Goal: Information Seeking & Learning: Learn about a topic

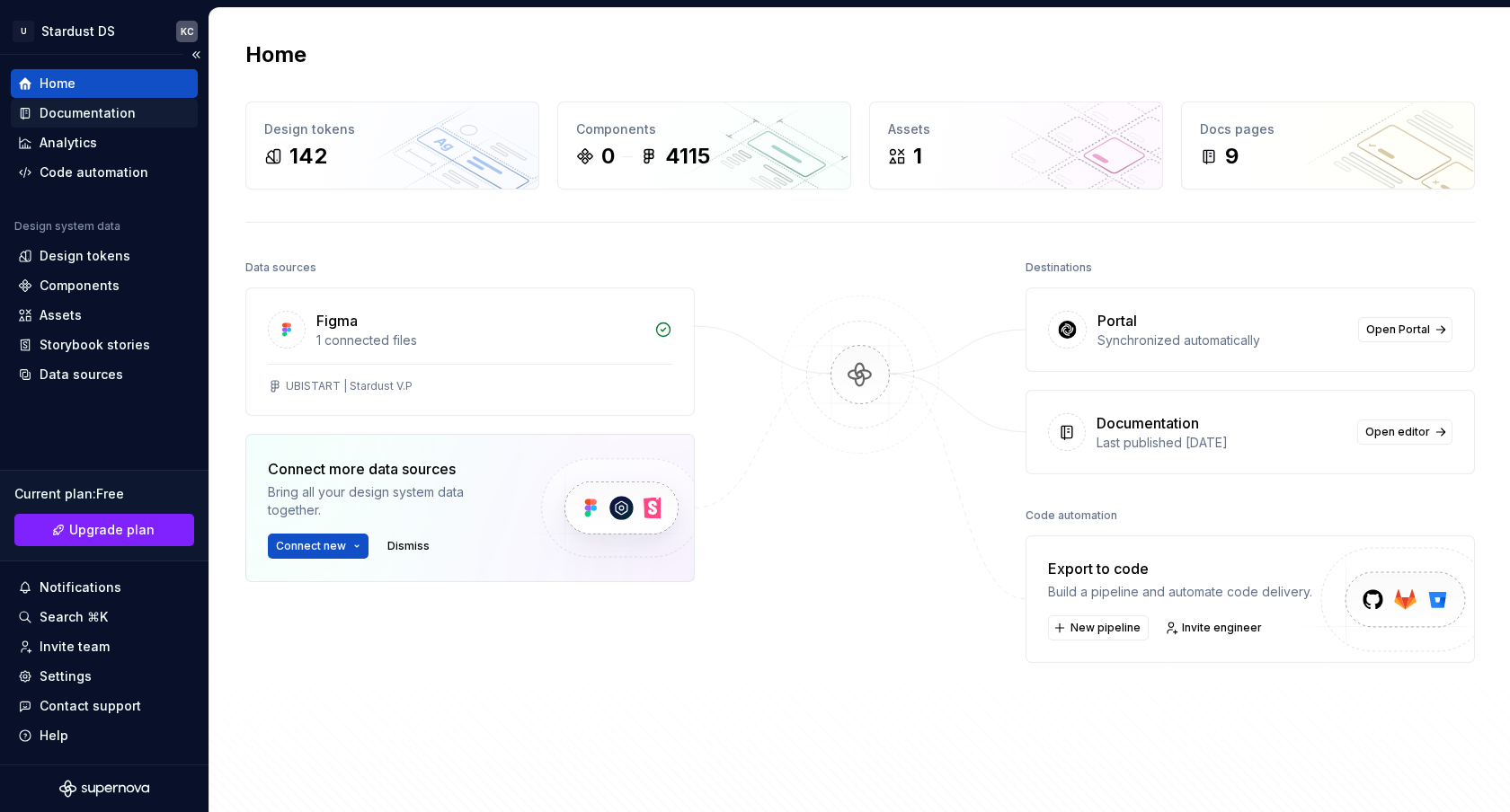
click at [106, 115] on div "Documentation" at bounding box center [87, 113] width 96 height 18
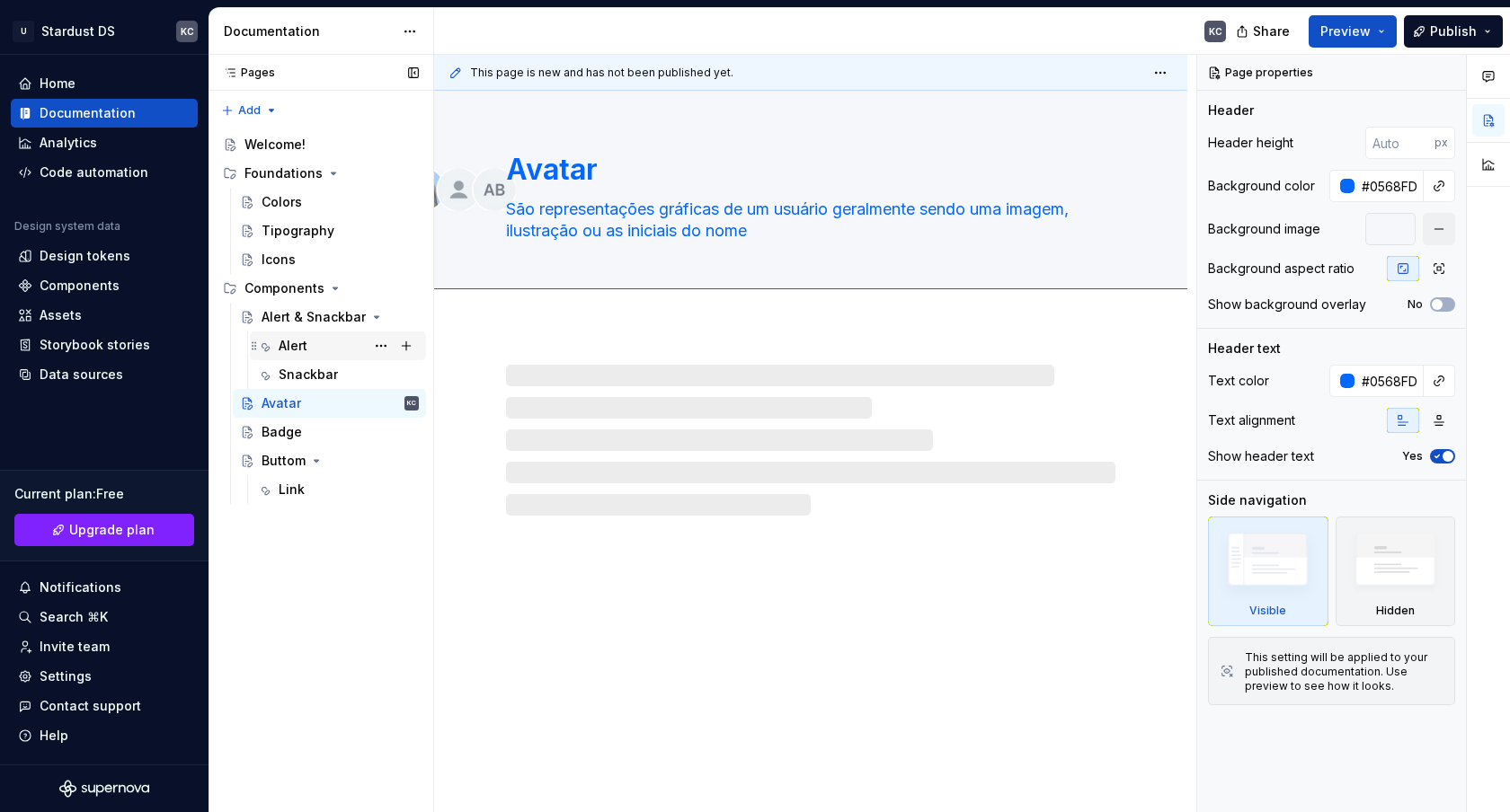
click at [343, 333] on div "Alert" at bounding box center [348, 345] width 140 height 25
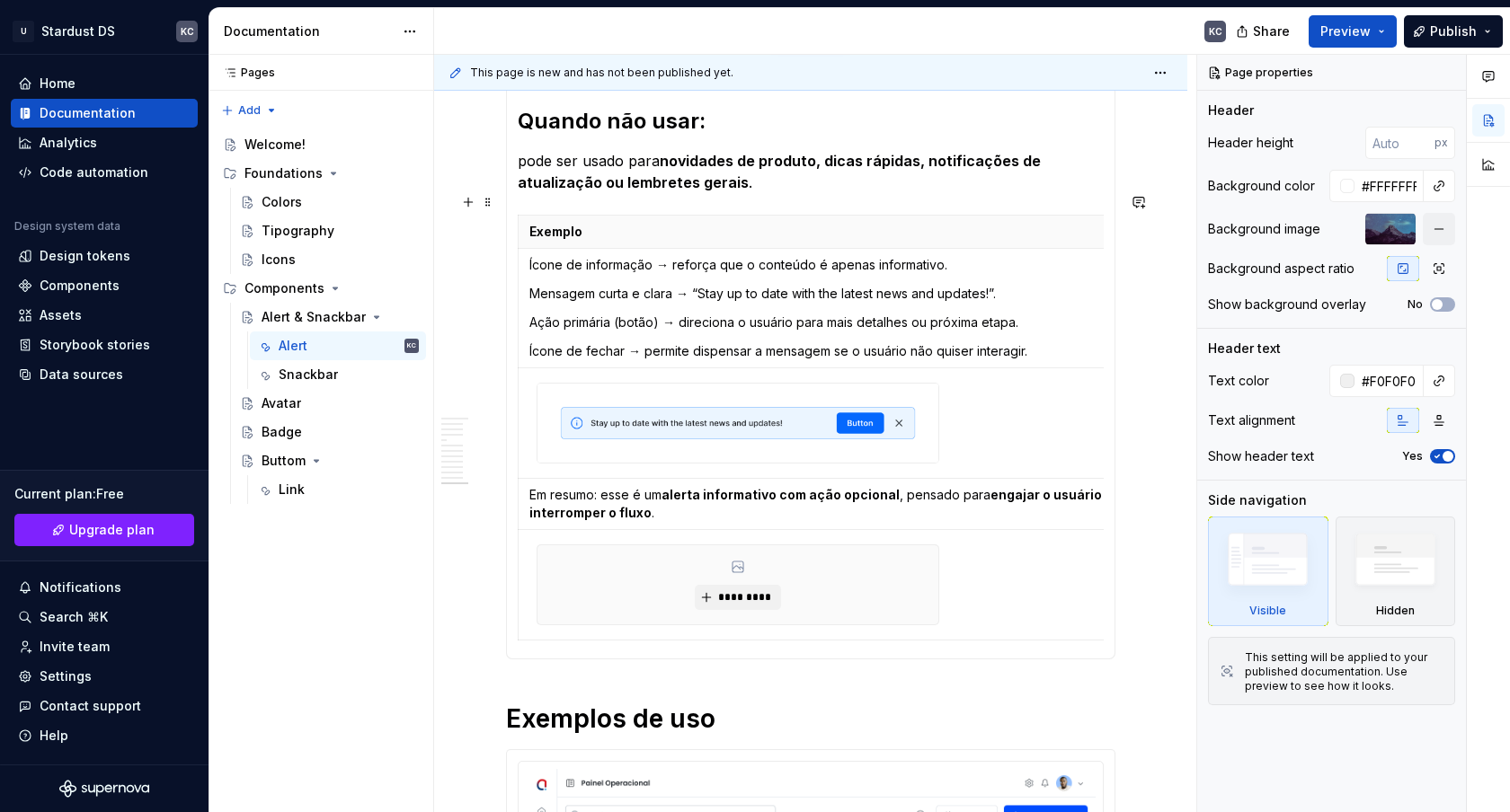
scroll to position [783, 0]
click at [324, 356] on div "Alert KC" at bounding box center [348, 345] width 140 height 25
click at [327, 358] on div "Alert KC" at bounding box center [338, 345] width 176 height 29
click at [329, 362] on div "Snackbar" at bounding box center [348, 374] width 140 height 25
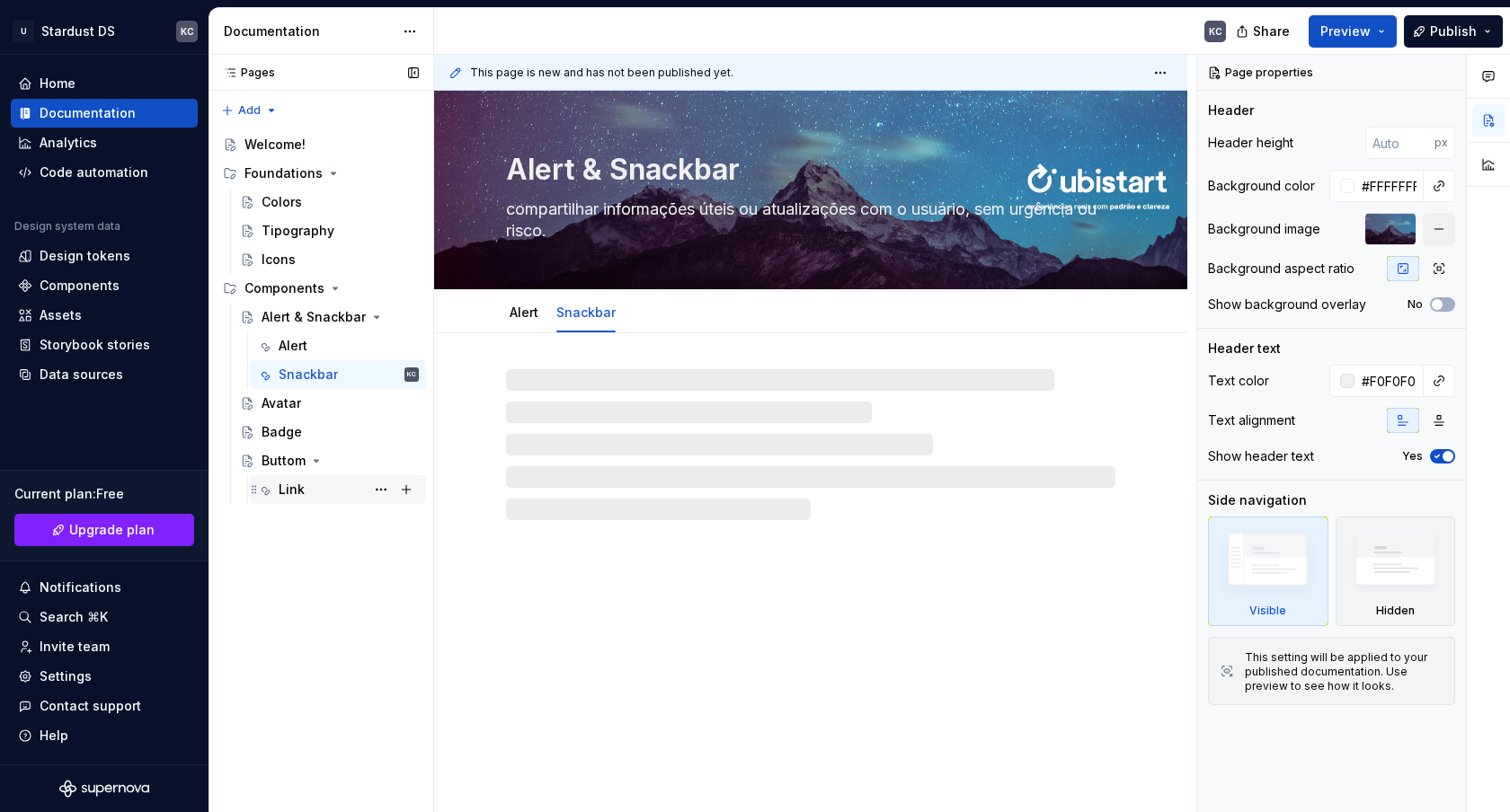
click at [297, 484] on div "Link" at bounding box center [291, 489] width 26 height 18
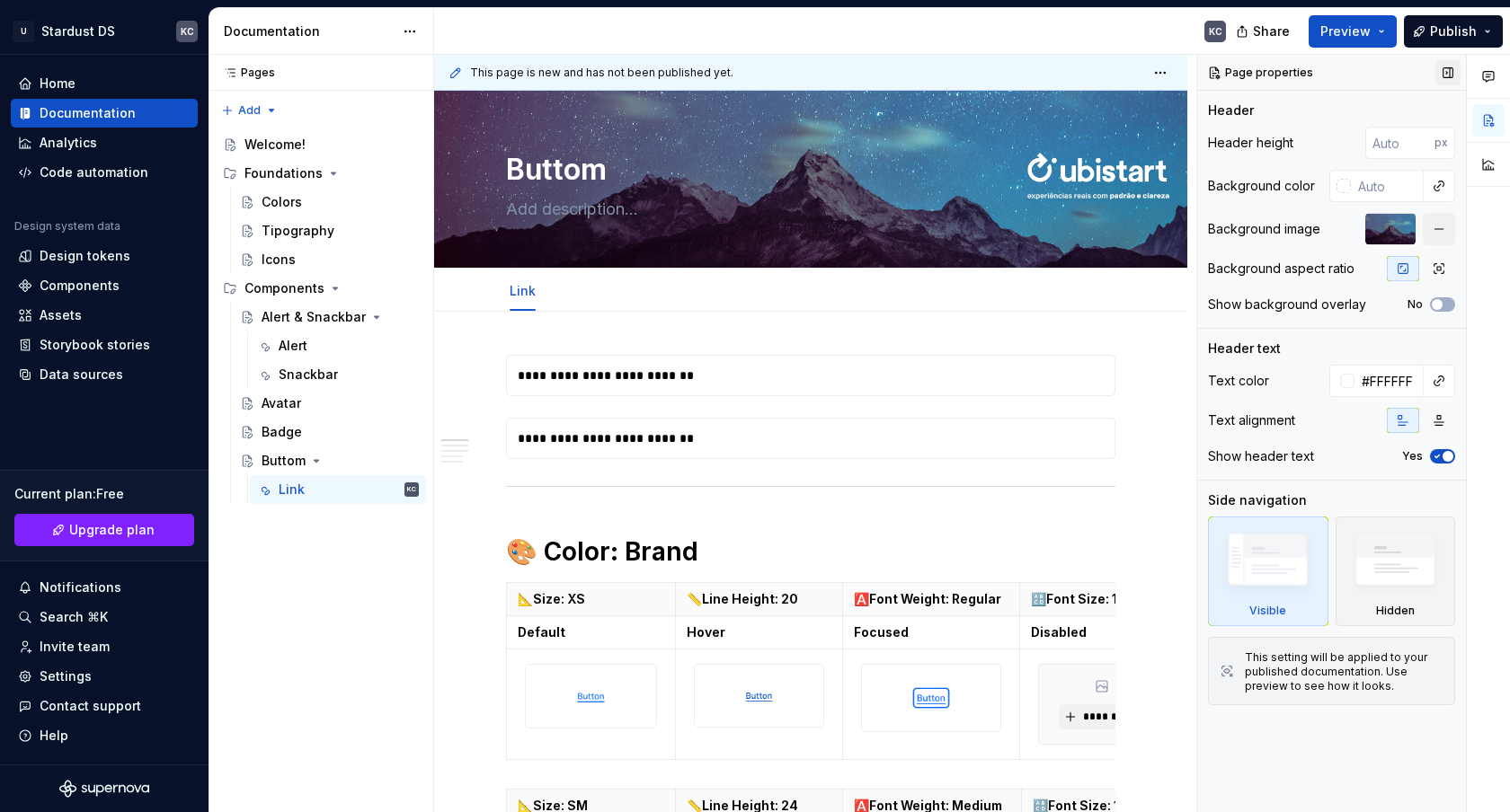
click at [1441, 73] on button "button" at bounding box center [1447, 72] width 25 height 25
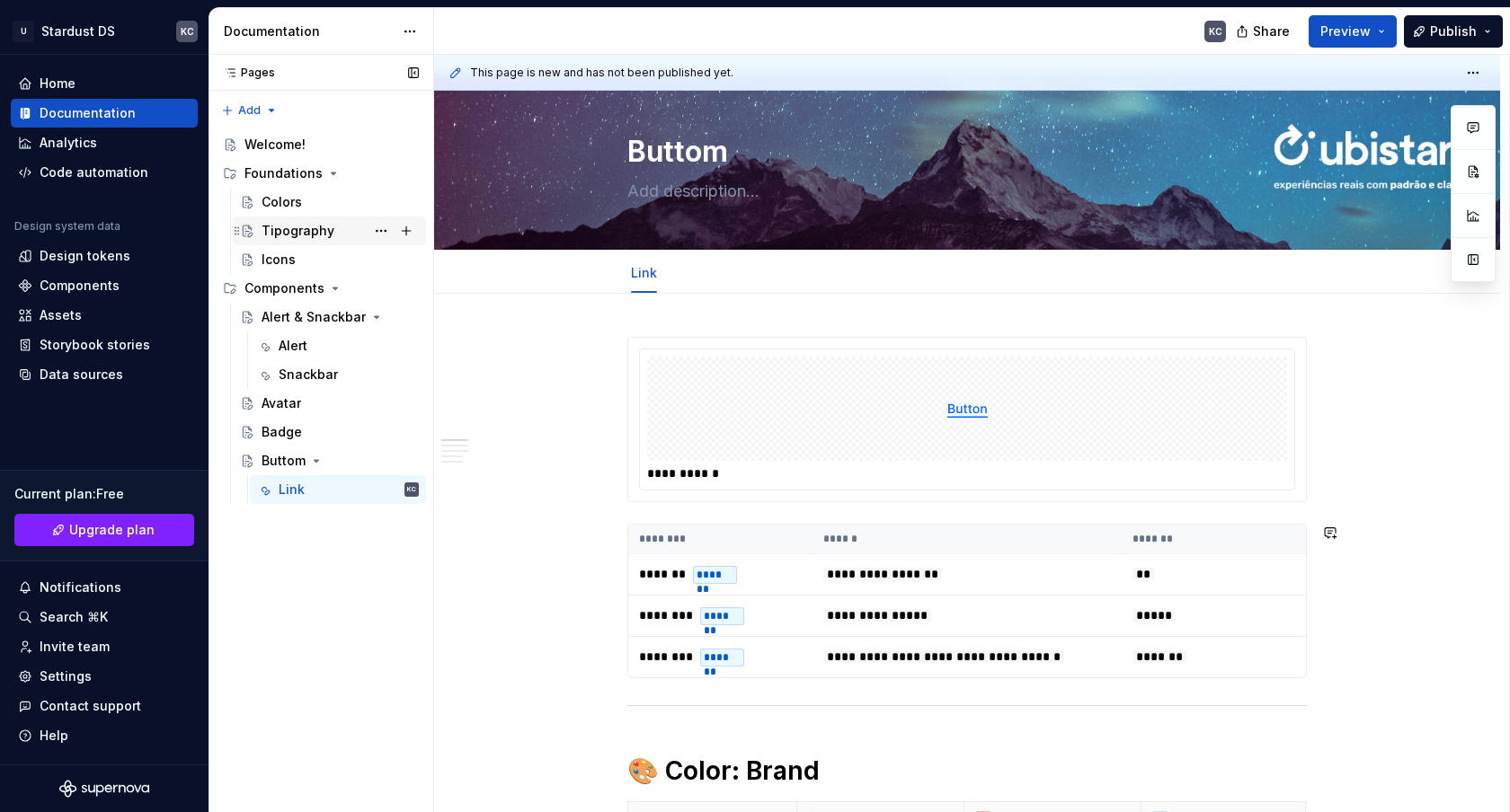
scroll to position [22, 0]
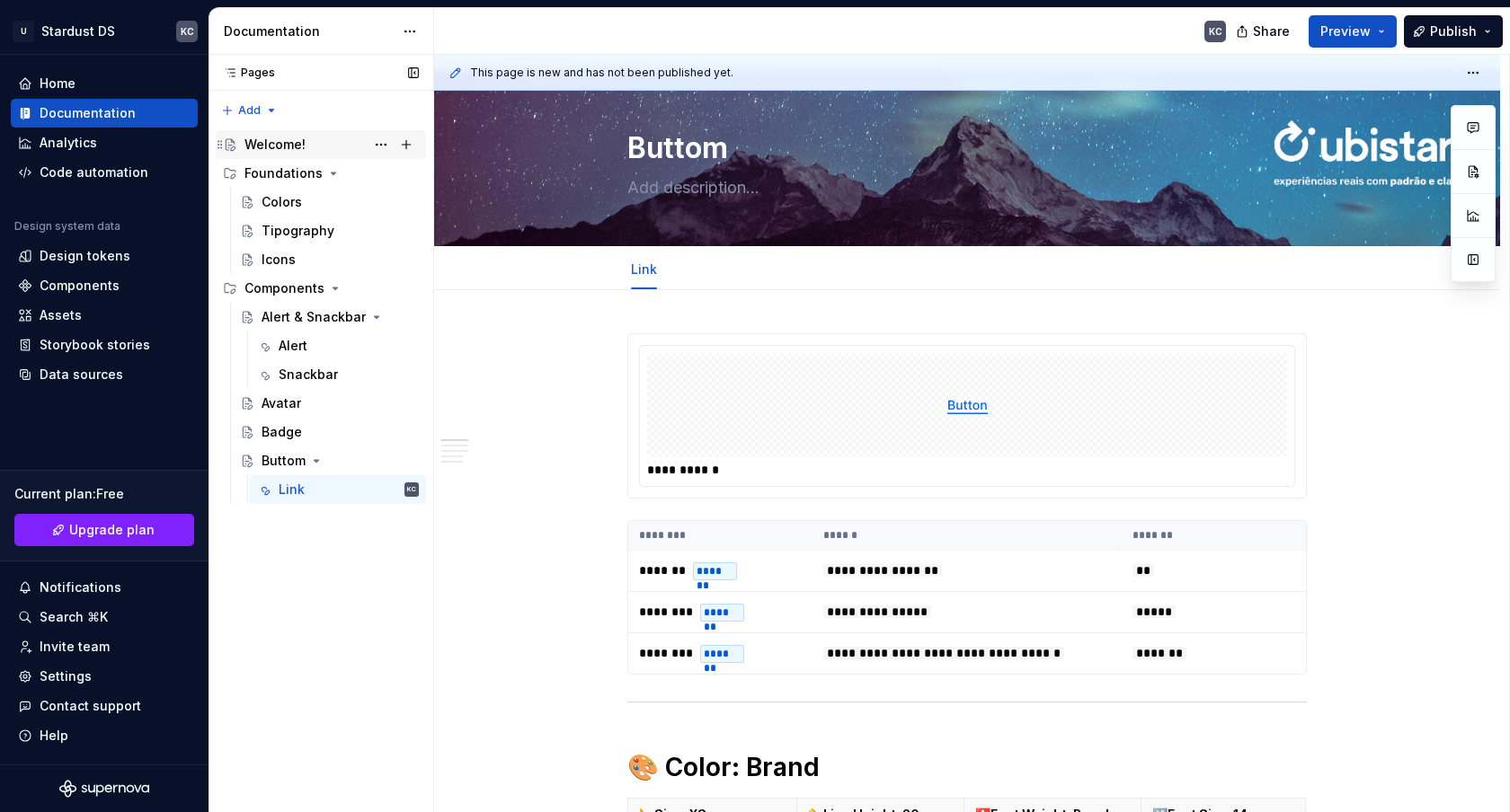
click at [284, 151] on div "Welcome!" at bounding box center [275, 145] width 61 height 18
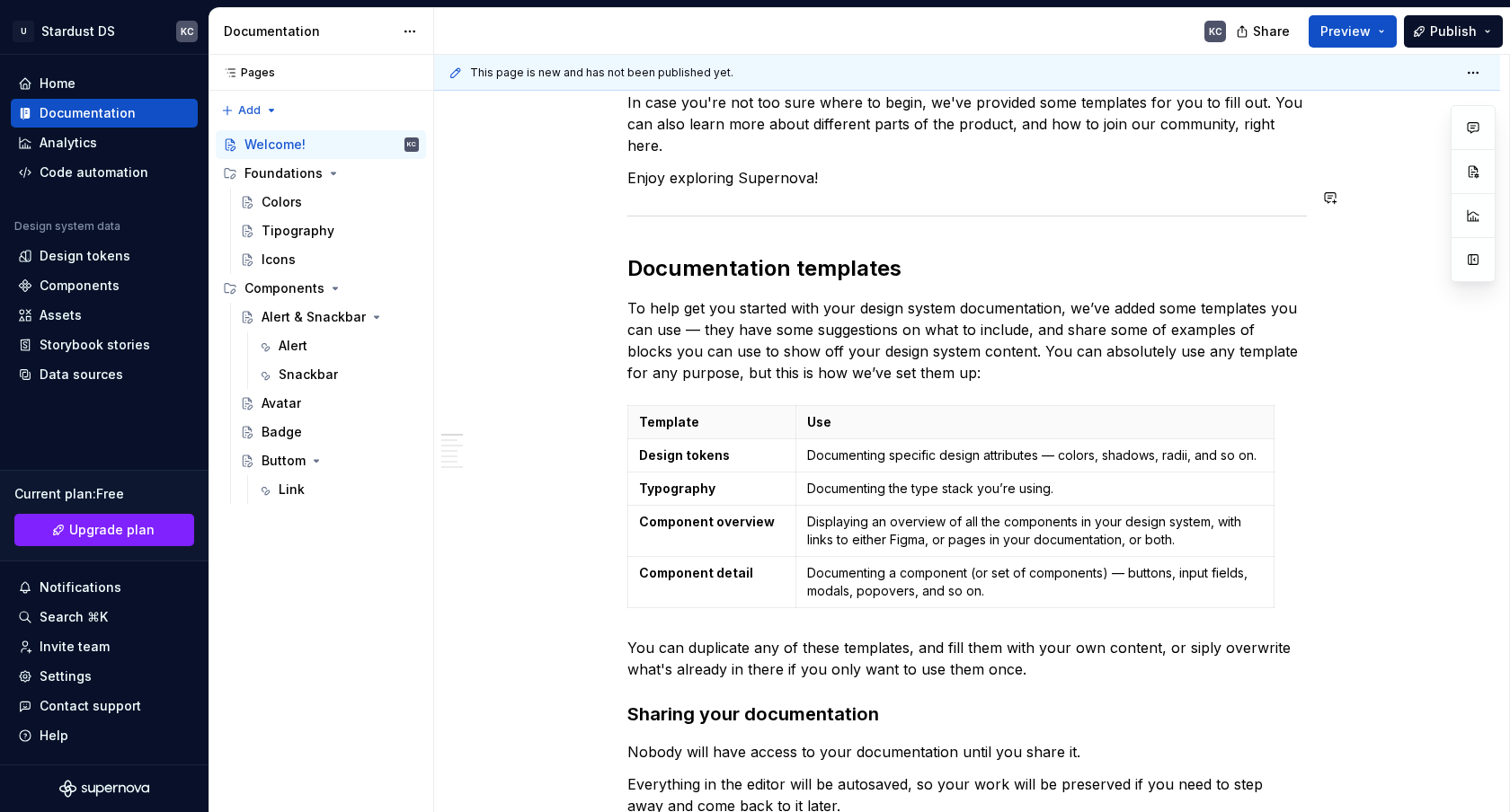
scroll to position [268, 0]
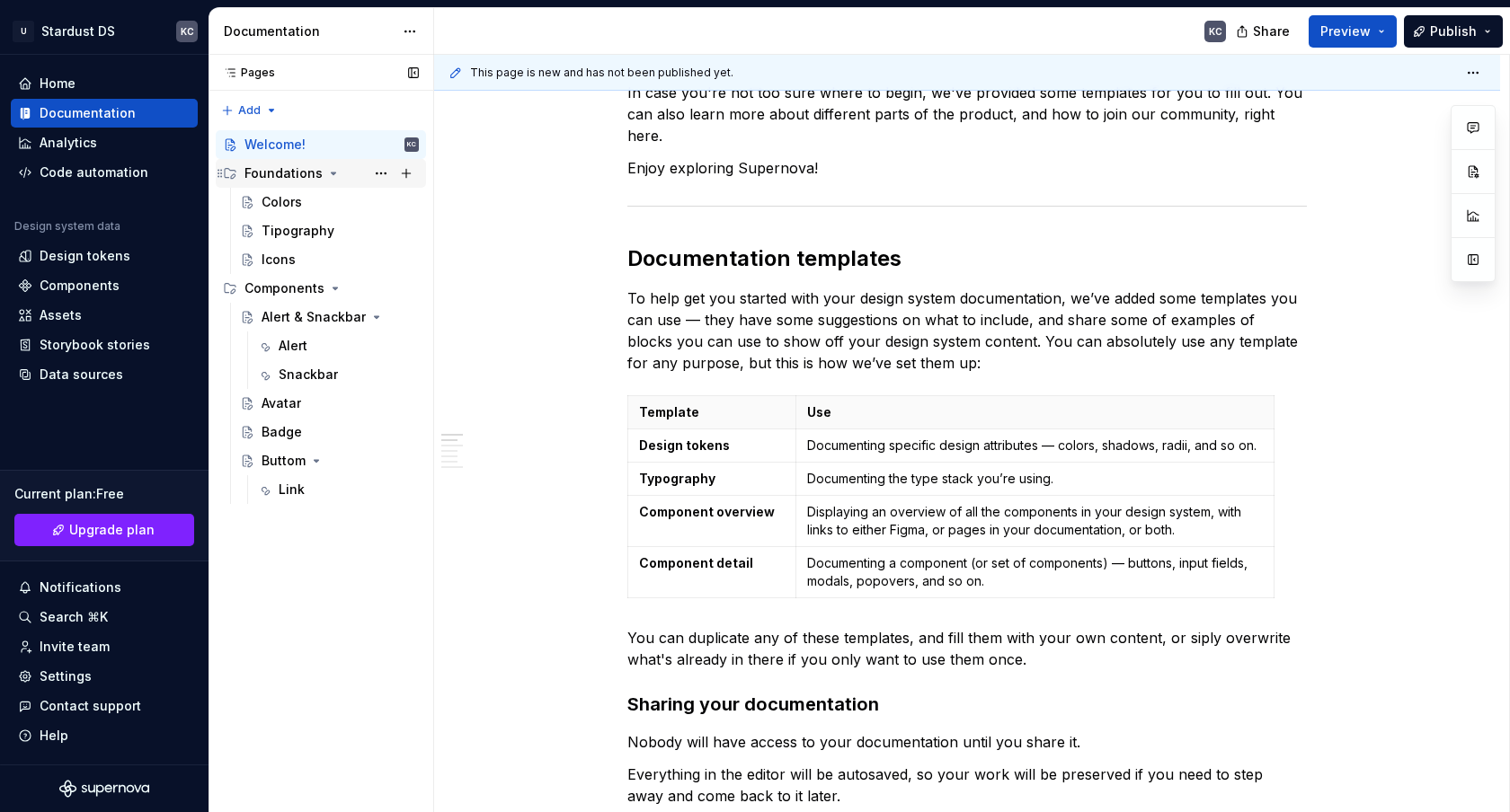
click at [290, 180] on div "Foundations" at bounding box center [283, 174] width 78 height 18
click at [297, 179] on div "Foundations" at bounding box center [283, 174] width 78 height 18
click at [296, 199] on div "Colors" at bounding box center [281, 202] width 40 height 18
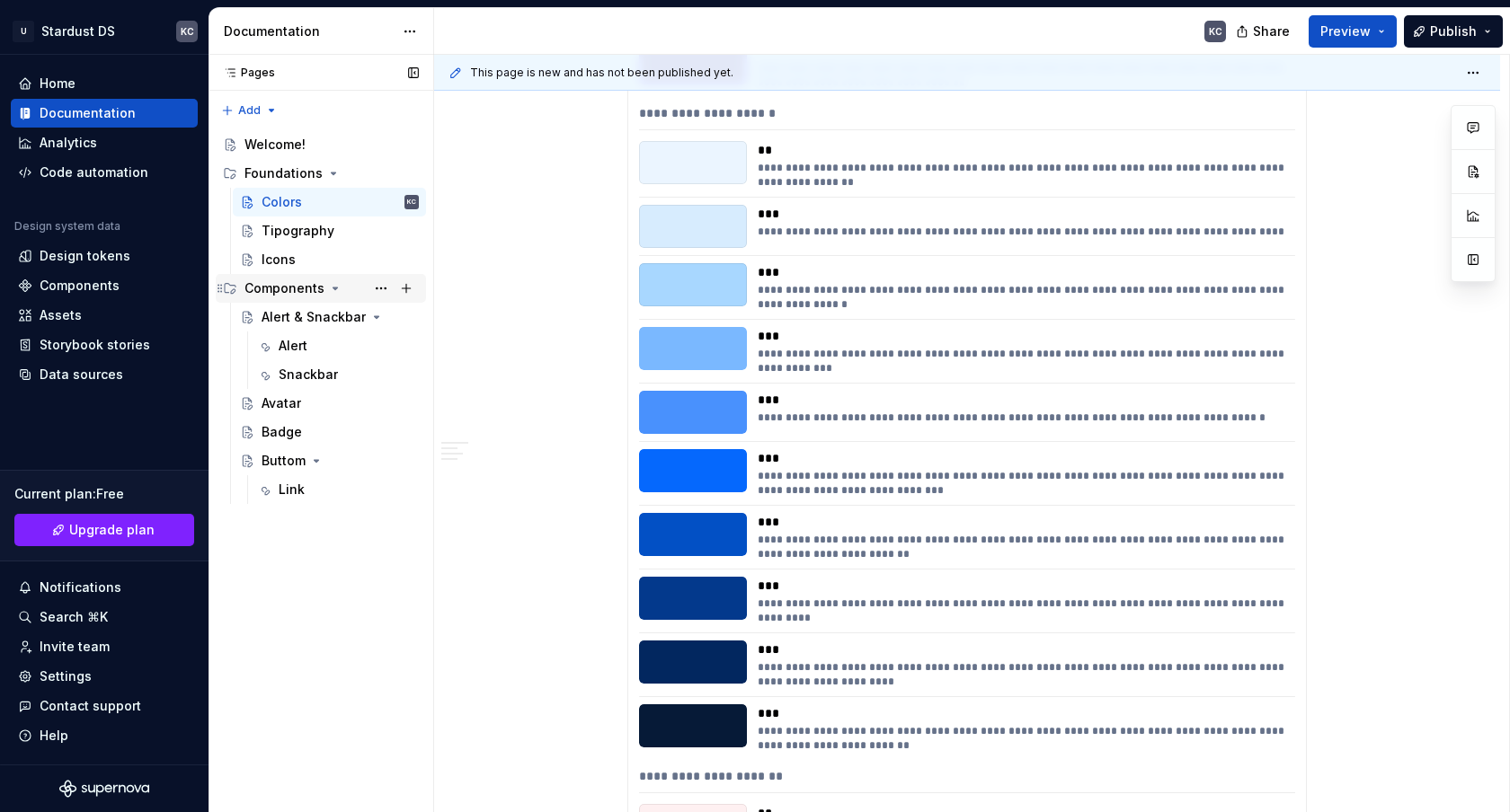
scroll to position [2298, 0]
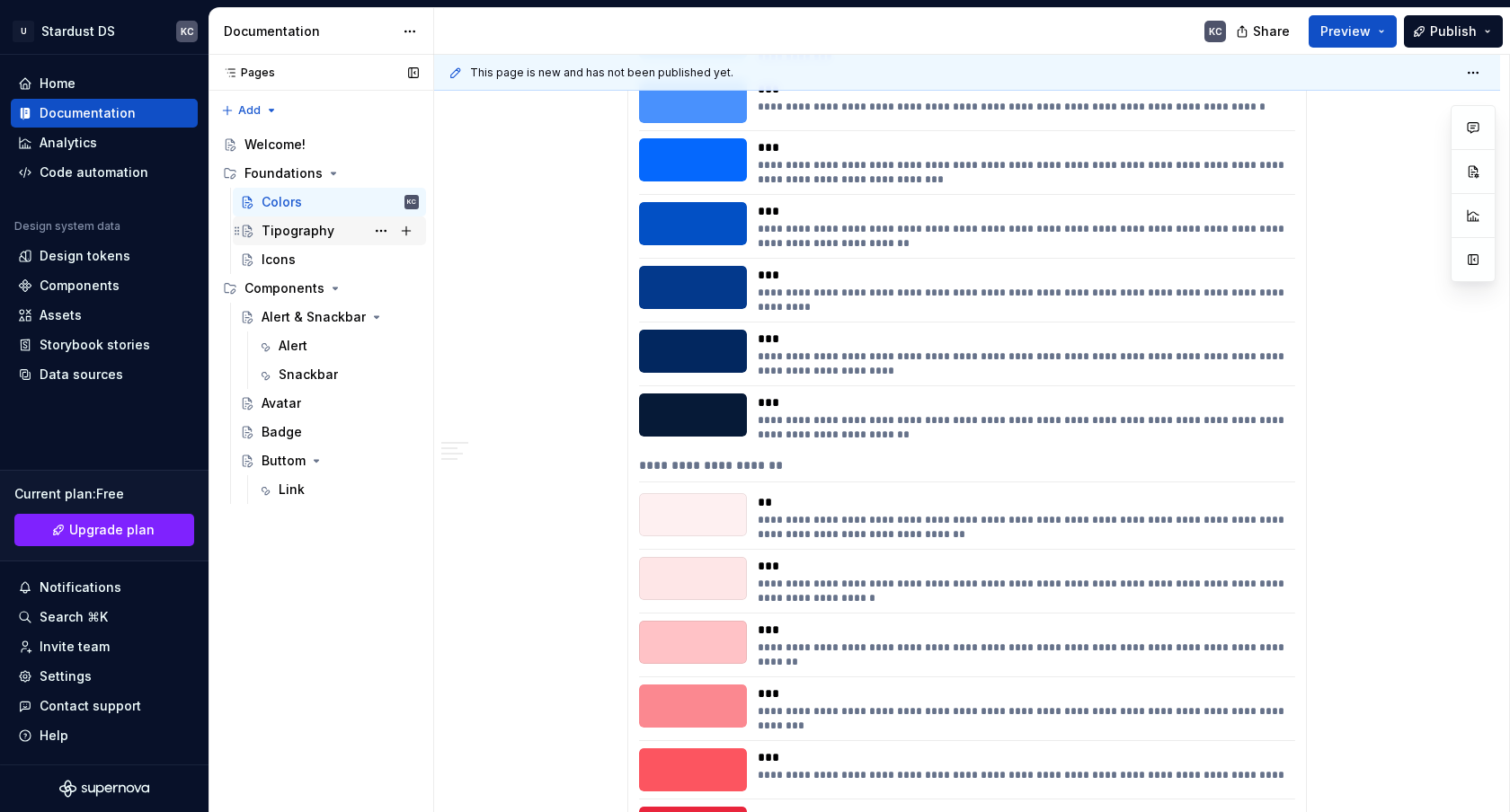
click at [344, 240] on div "Tipography" at bounding box center [340, 230] width 157 height 25
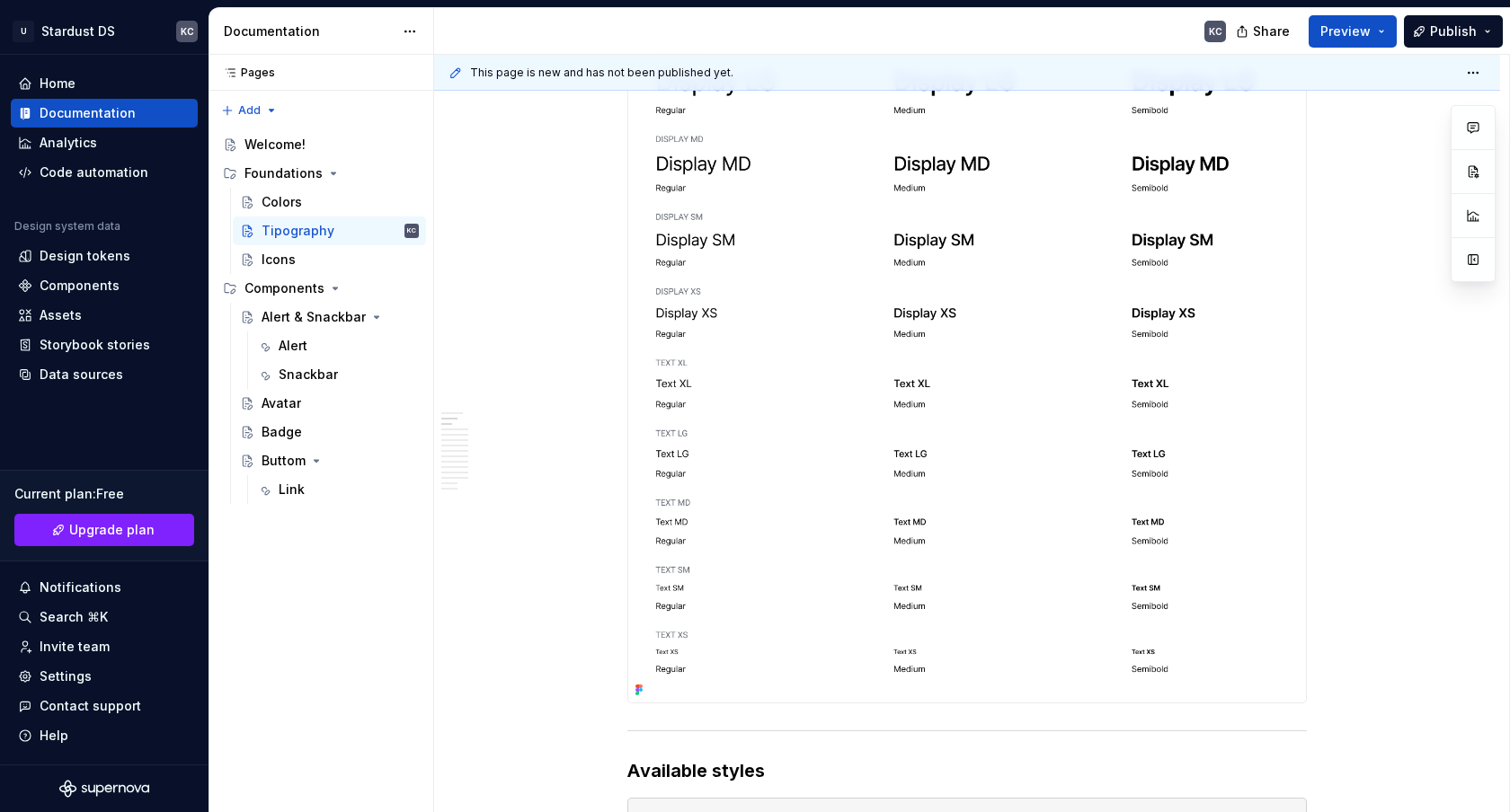
scroll to position [1173, 0]
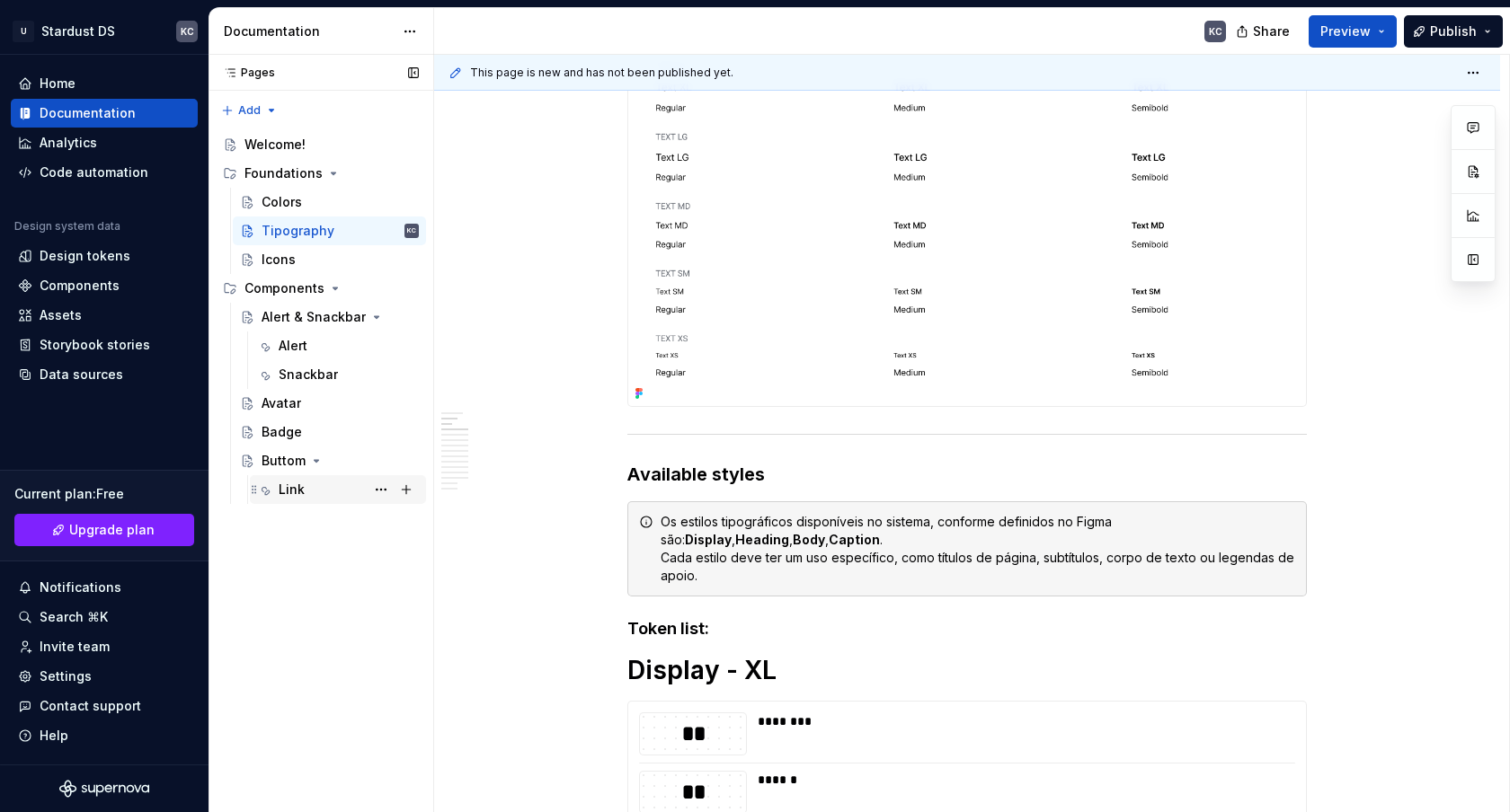
click at [296, 487] on div "Link" at bounding box center [291, 489] width 26 height 18
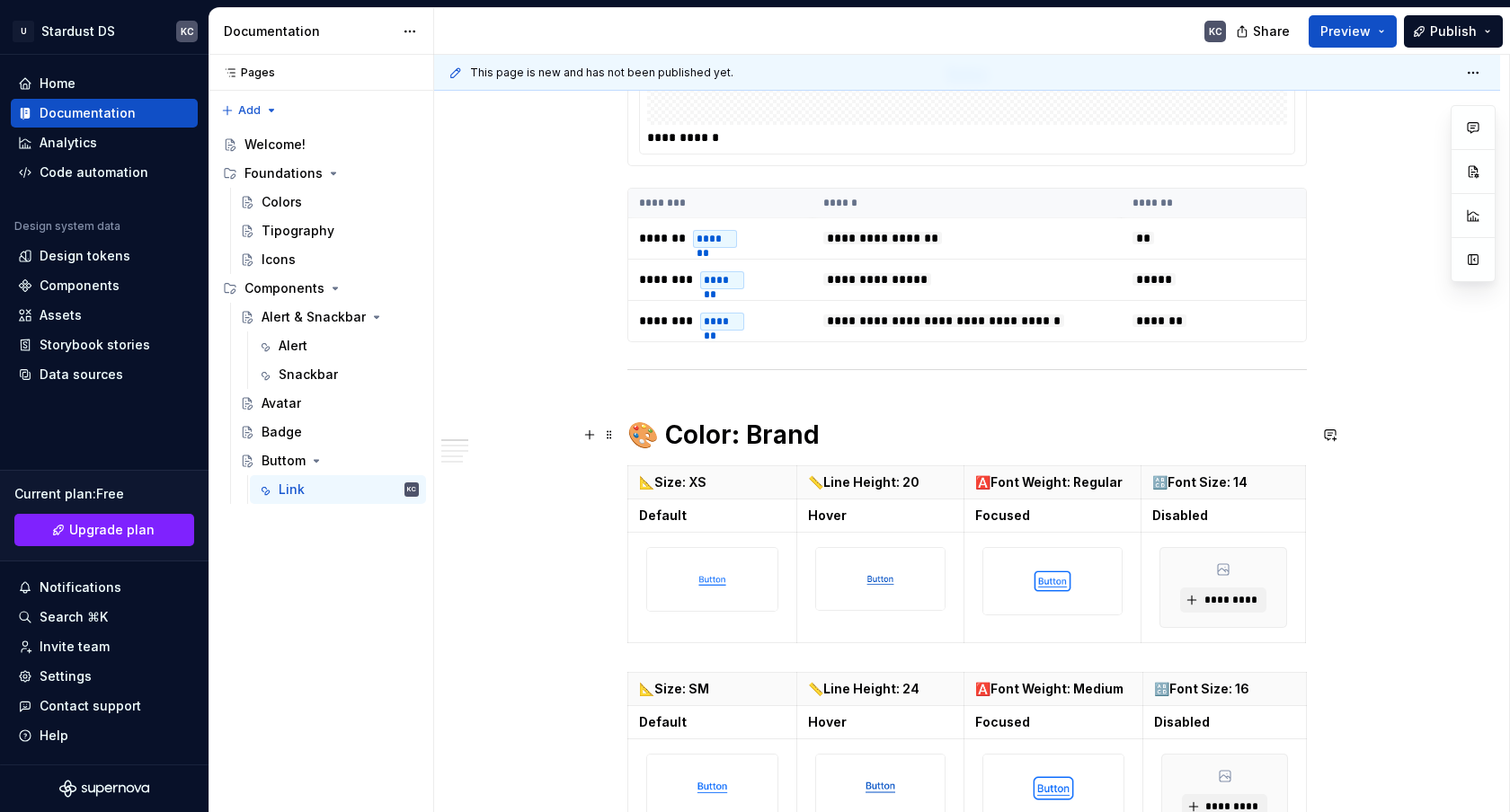
scroll to position [392, 0]
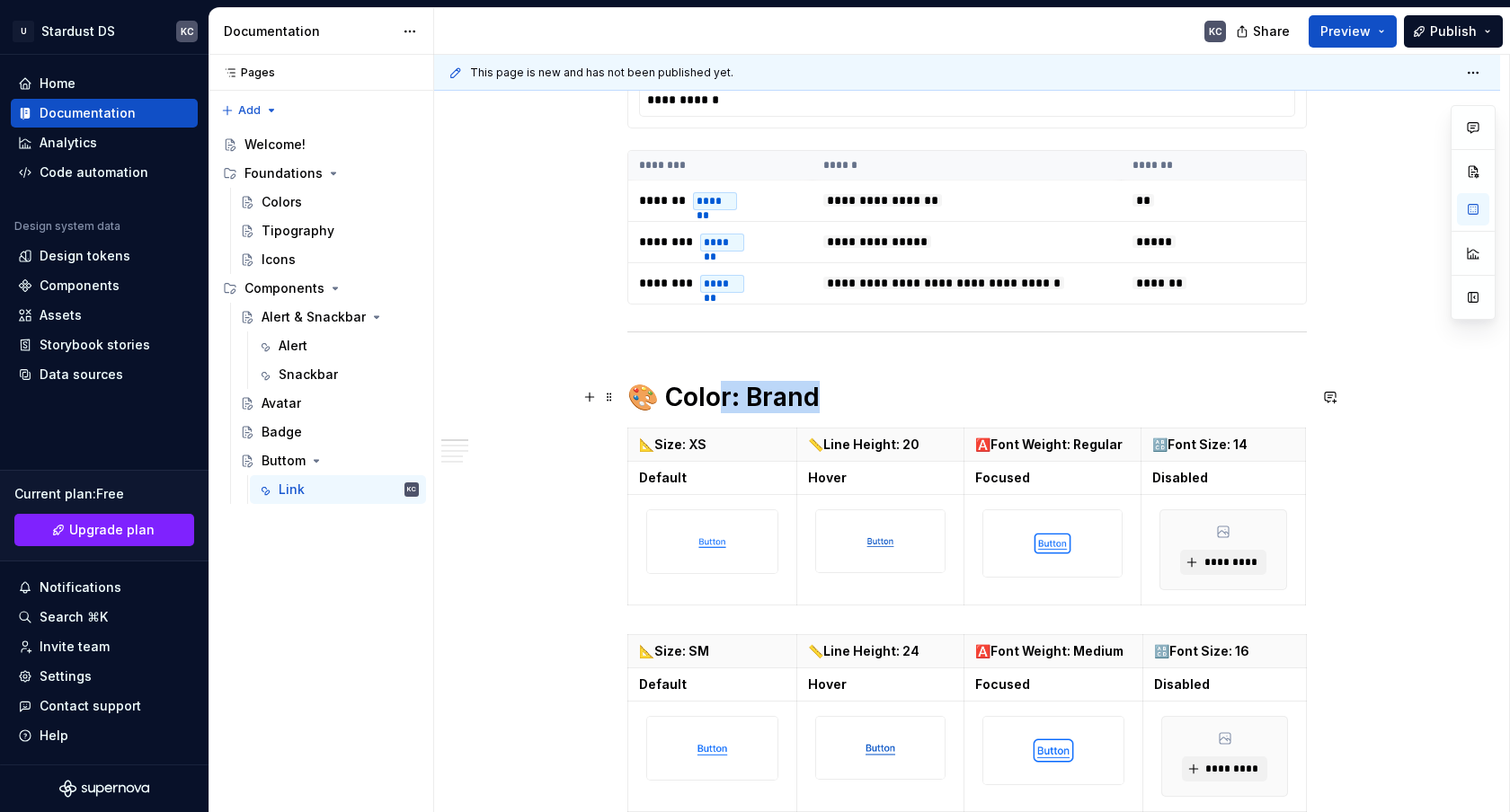
drag, startPoint x: 717, startPoint y: 382, endPoint x: 856, endPoint y: 400, distance: 140.2
click at [856, 400] on h1 "🎨 Color: Brand" at bounding box center [967, 397] width 679 height 33
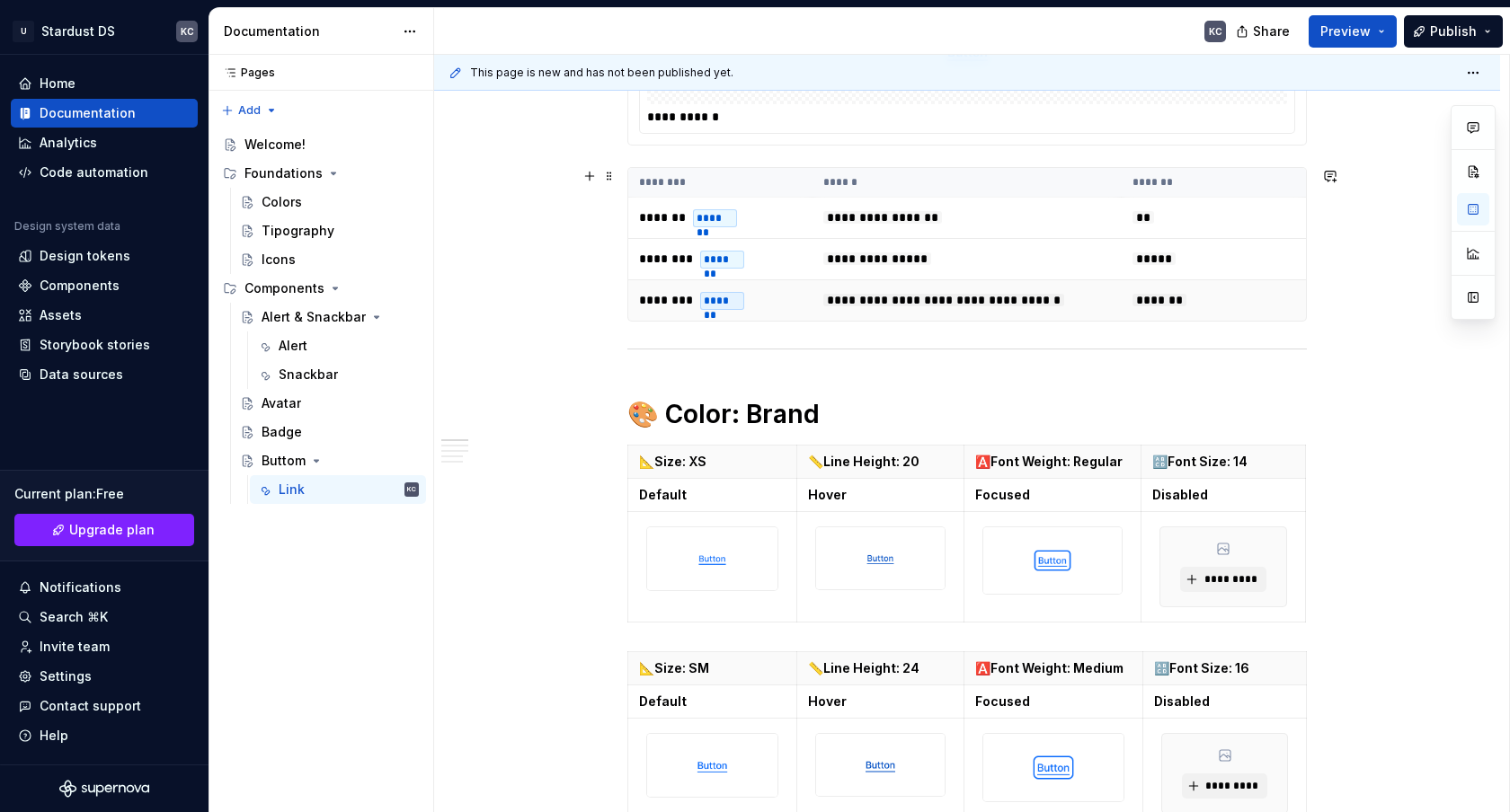
scroll to position [340, 0]
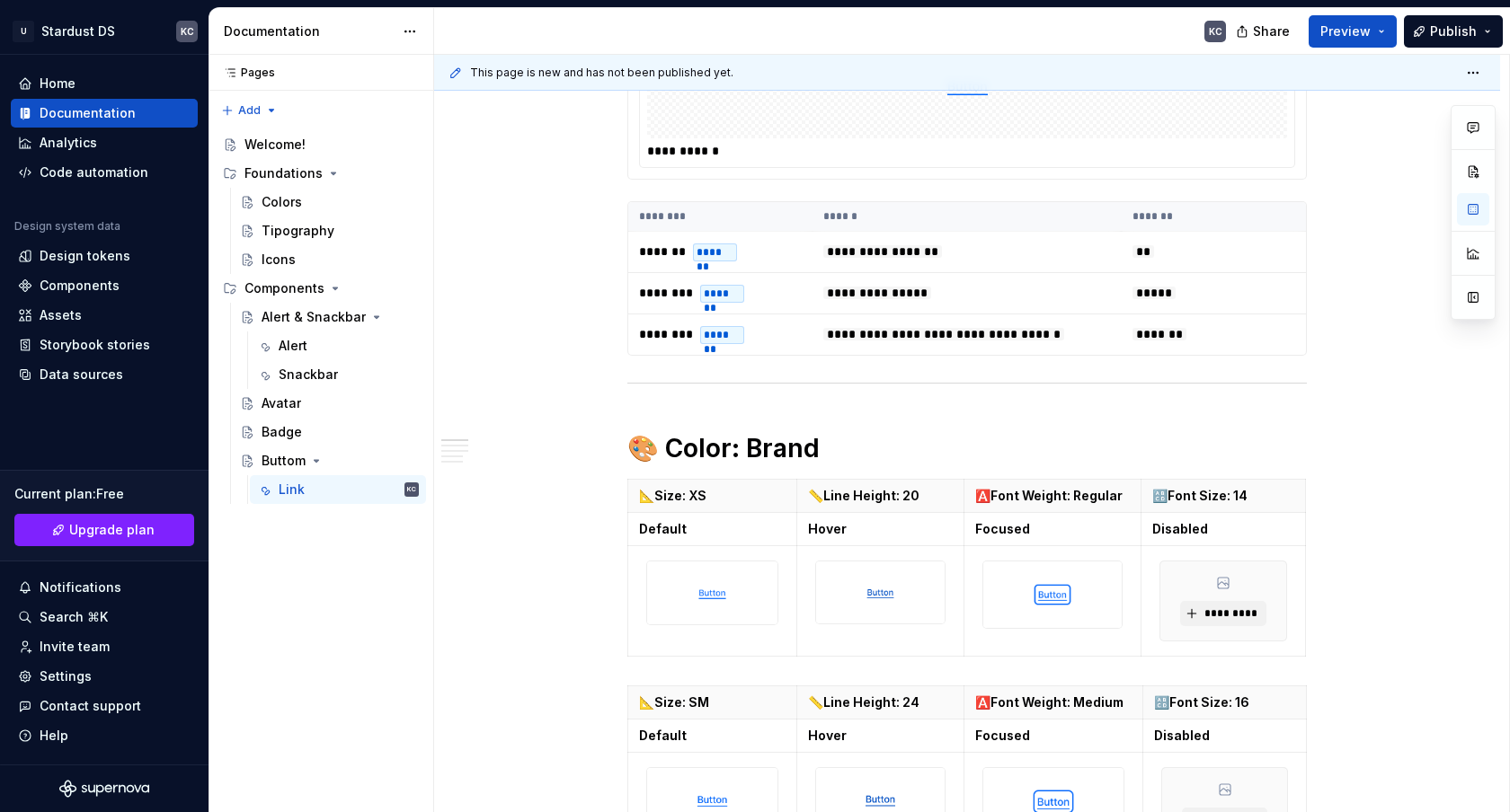
type textarea "*"
